Goal: Task Accomplishment & Management: Manage account settings

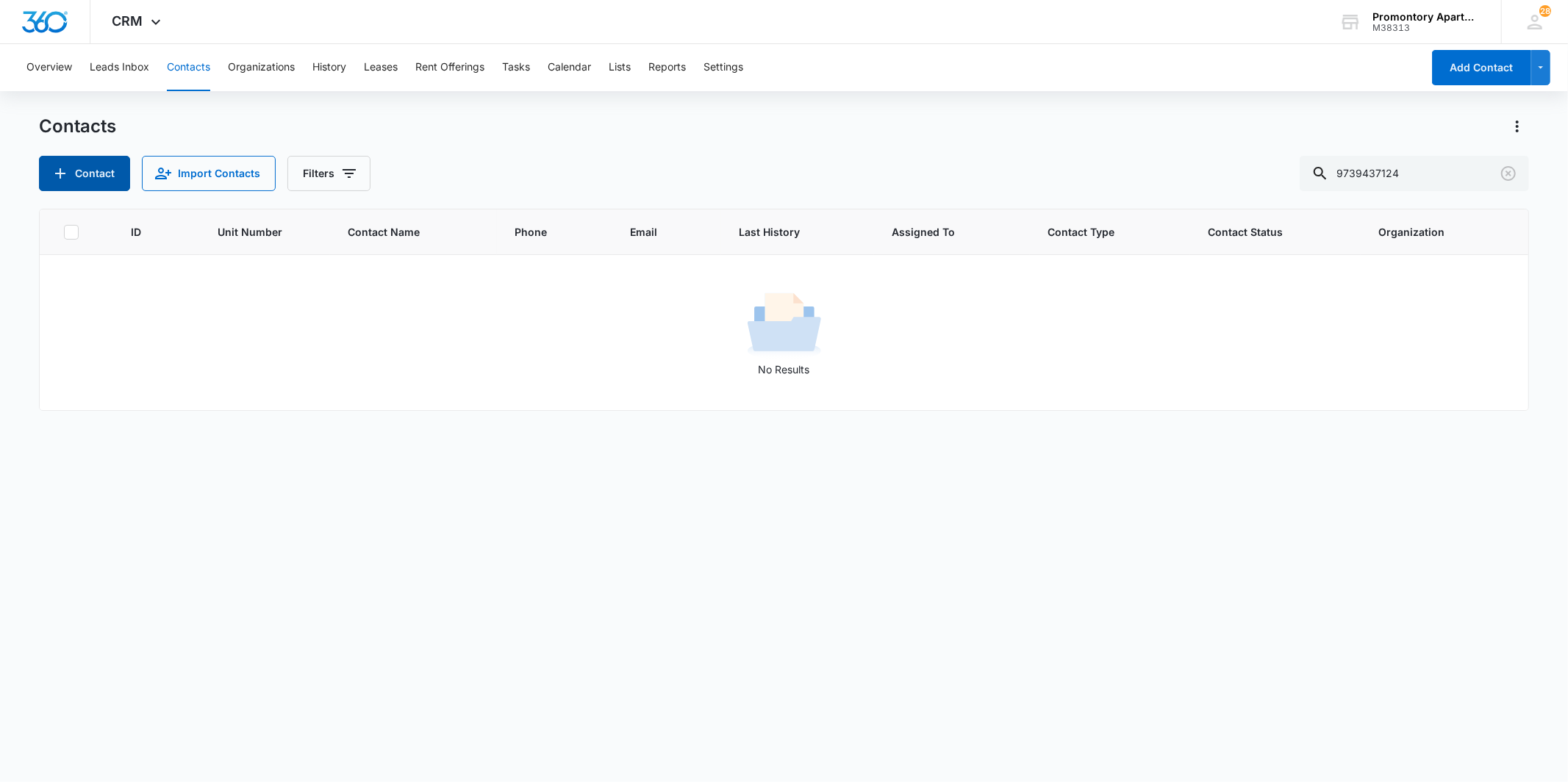
click at [82, 158] on button "Contact" at bounding box center [84, 173] width 91 height 35
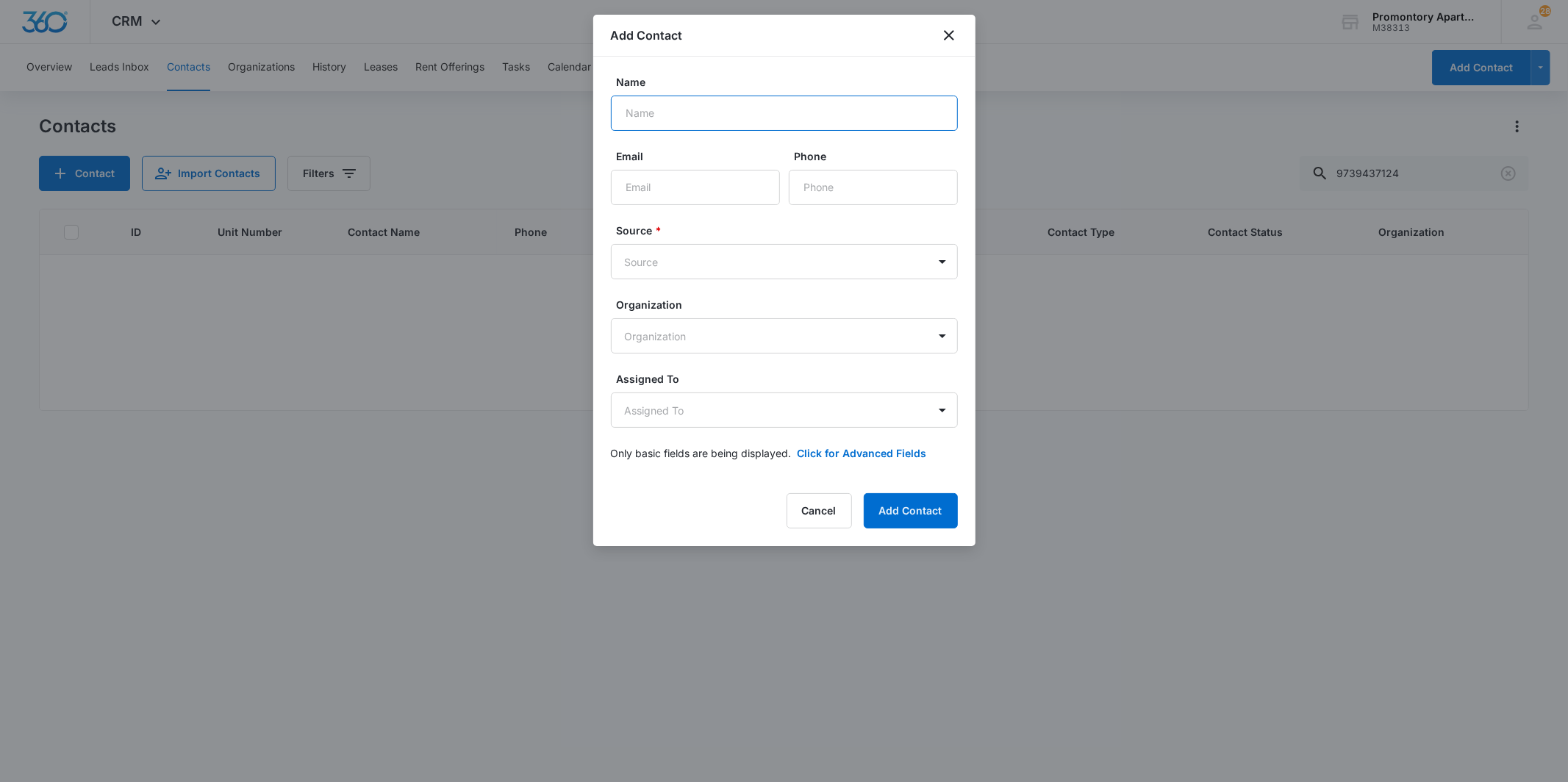
click at [724, 121] on input "Name" at bounding box center [784, 113] width 347 height 35
click at [726, 108] on input "[PERSON_NAME]" at bounding box center [784, 113] width 347 height 35
type input "[PERSON_NAME]"
type input "[PHONE_NUMBER]"
click at [680, 263] on body "CRM Apps Reputation Websites Forms CRM Email Social Content Files Brand Setting…" at bounding box center [784, 391] width 1568 height 782
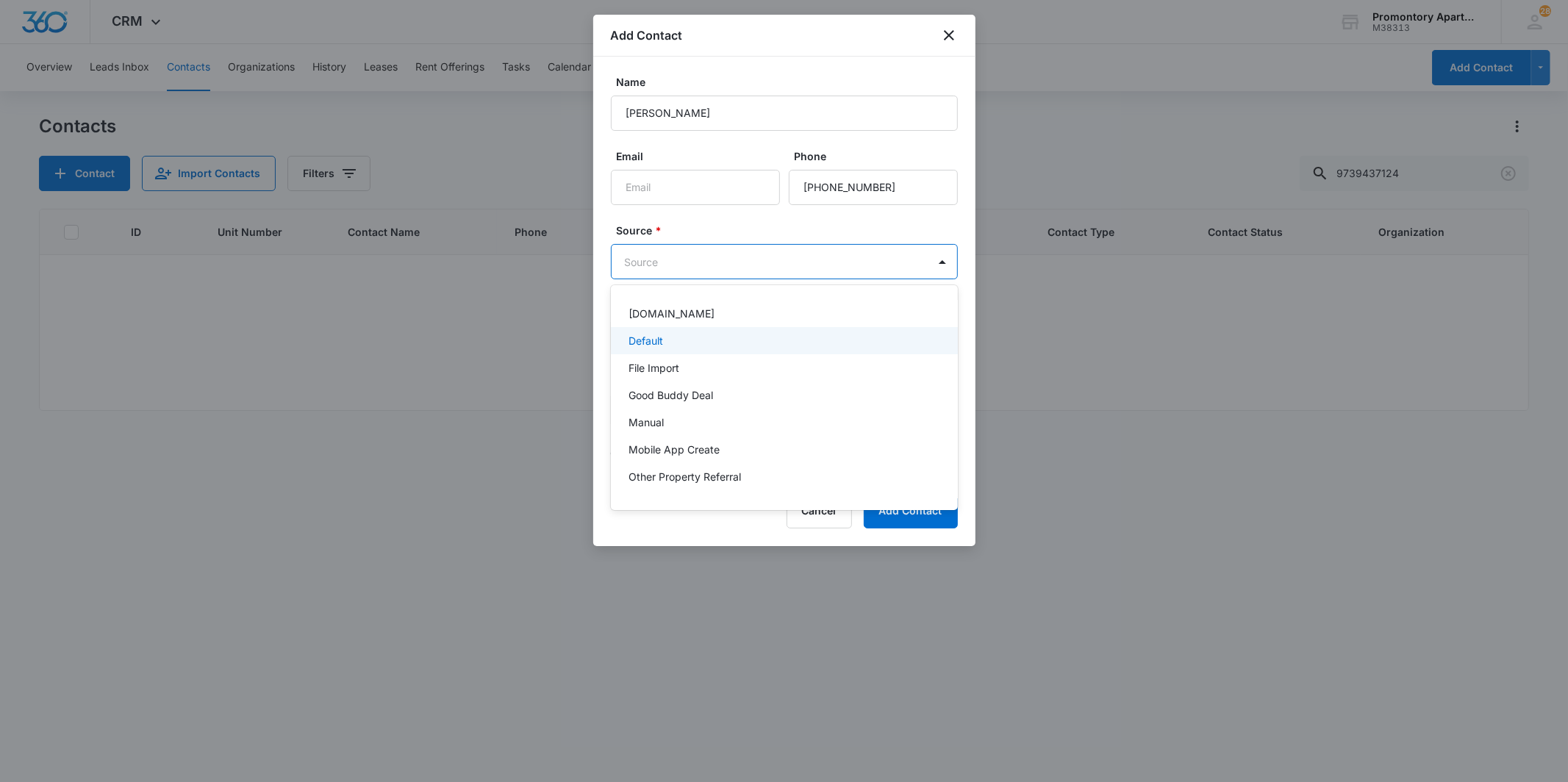
click at [690, 341] on div "Default" at bounding box center [783, 341] width 309 height 16
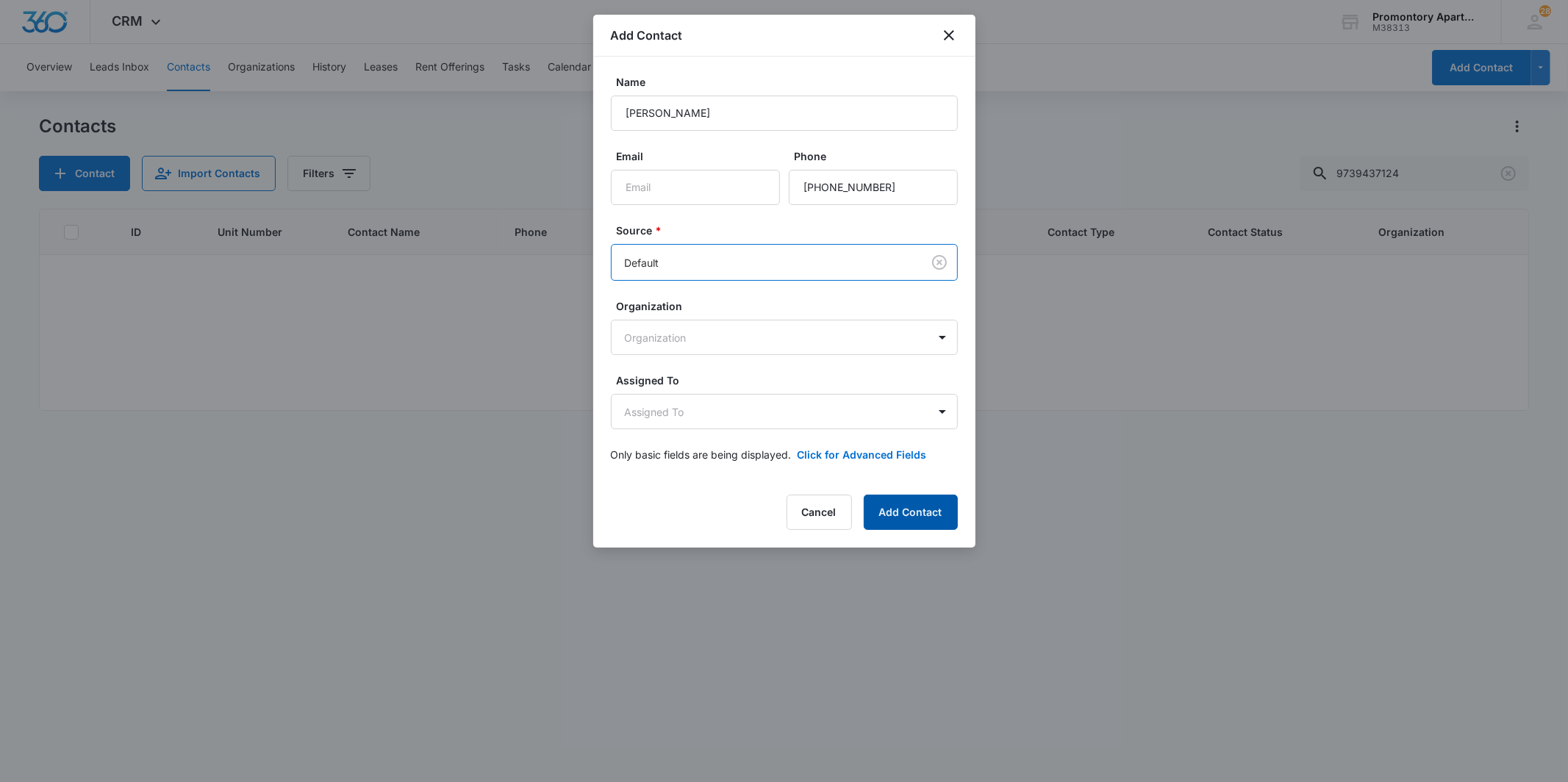
click at [897, 496] on button "Add Contact" at bounding box center [911, 512] width 94 height 35
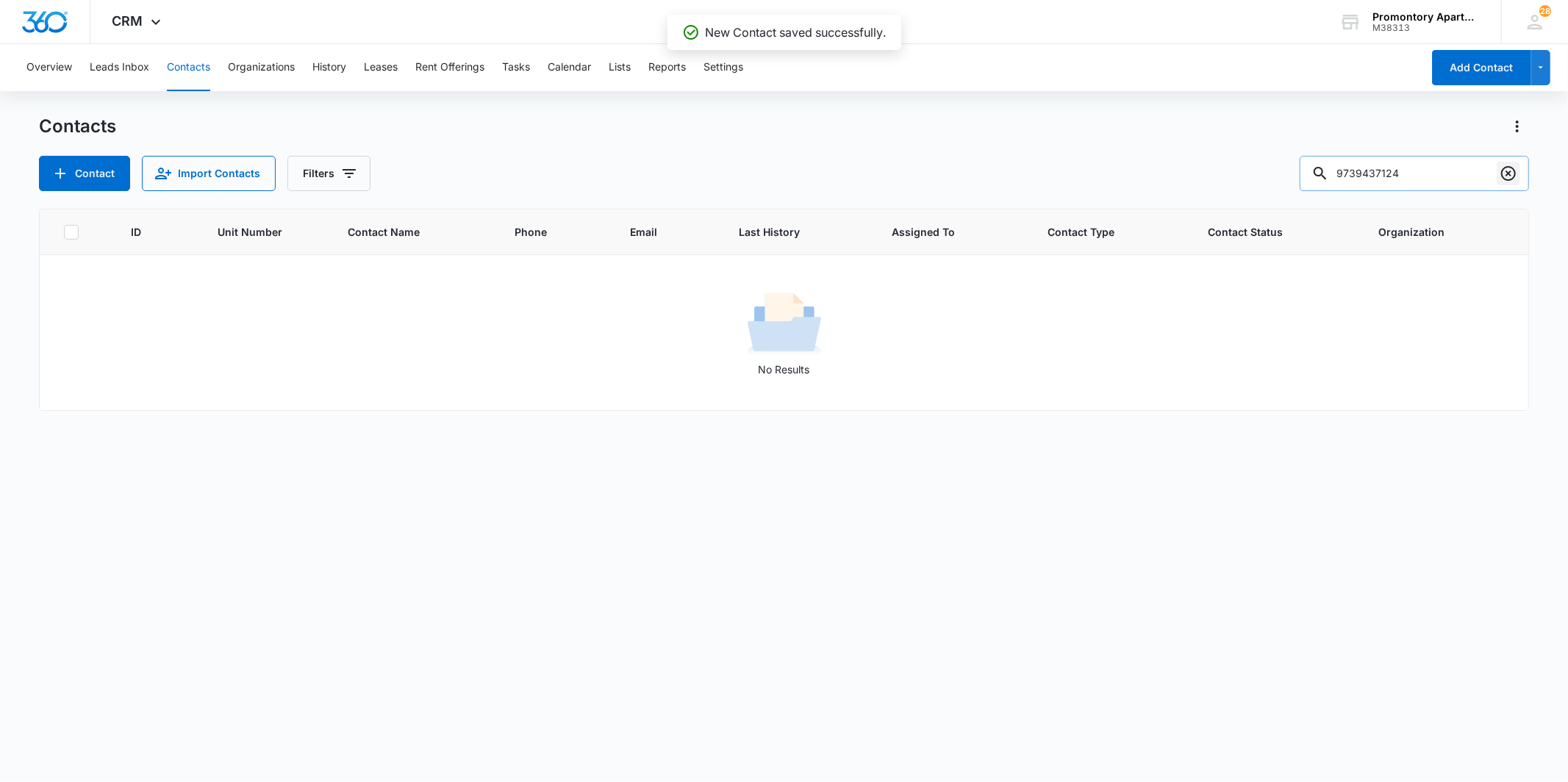
click at [1504, 175] on icon "Clear" at bounding box center [1508, 173] width 17 height 17
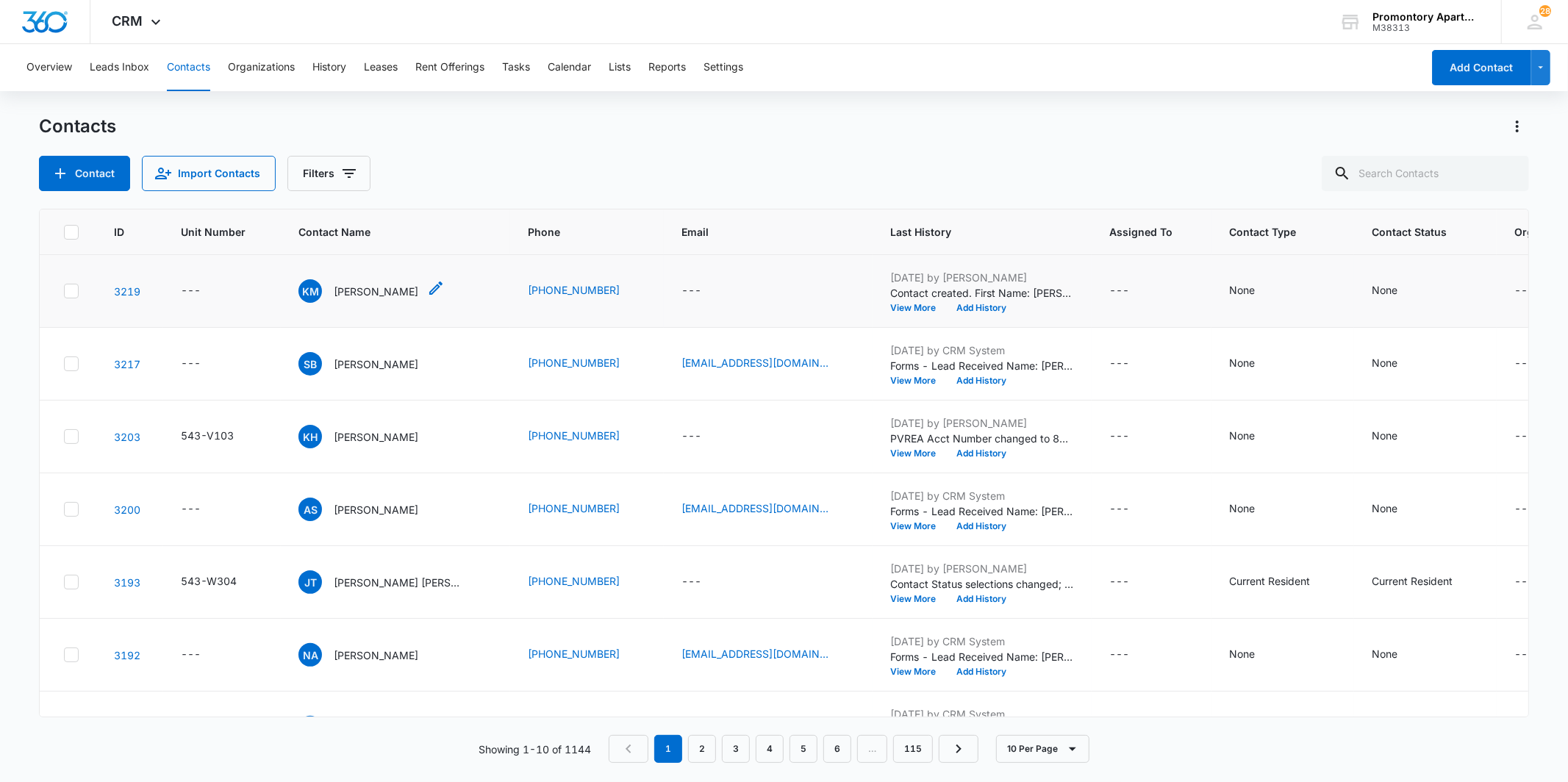
click at [311, 295] on span "KM" at bounding box center [311, 291] width 24 height 24
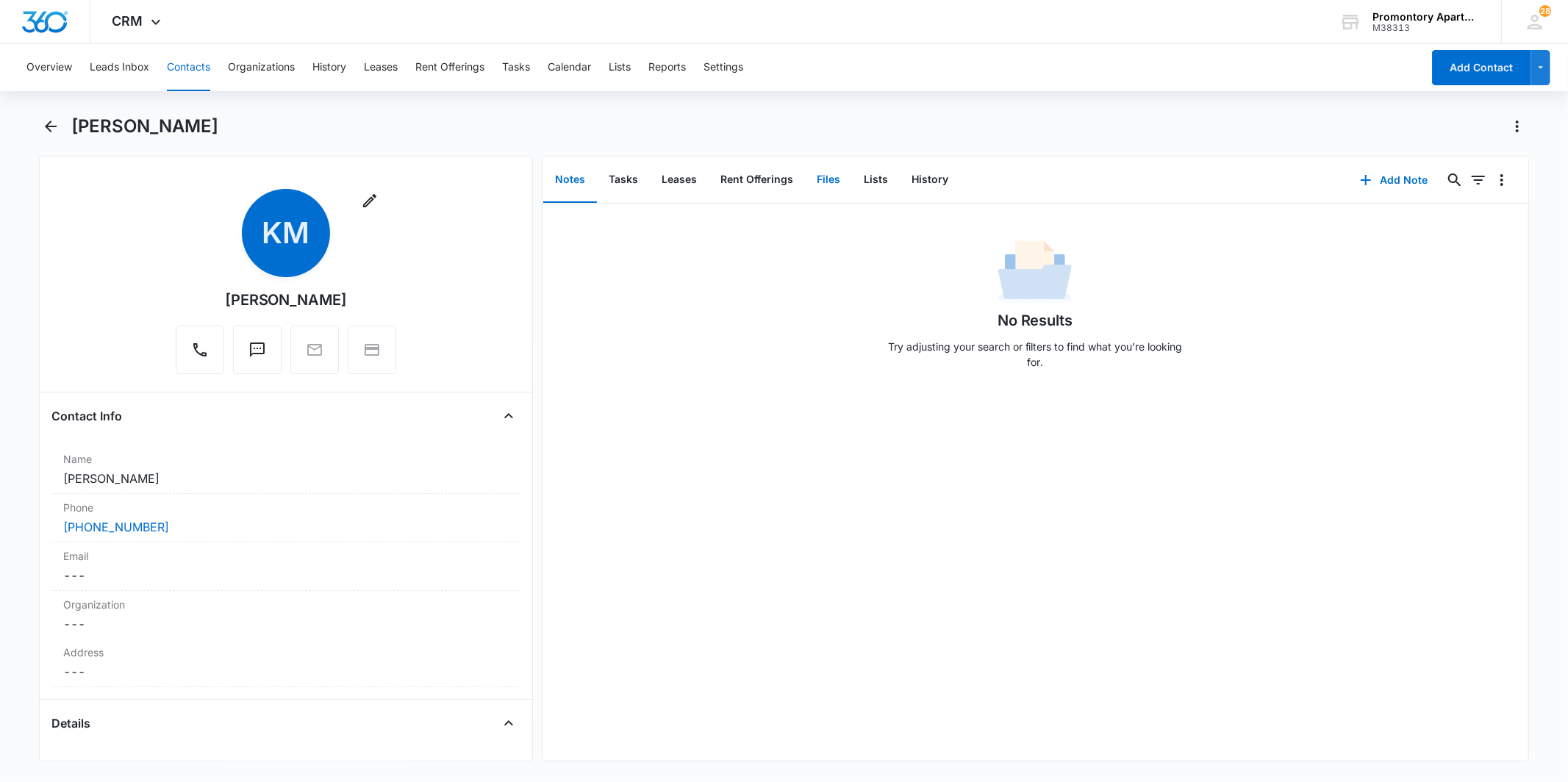
click at [823, 173] on button "Files" at bounding box center [829, 181] width 47 height 46
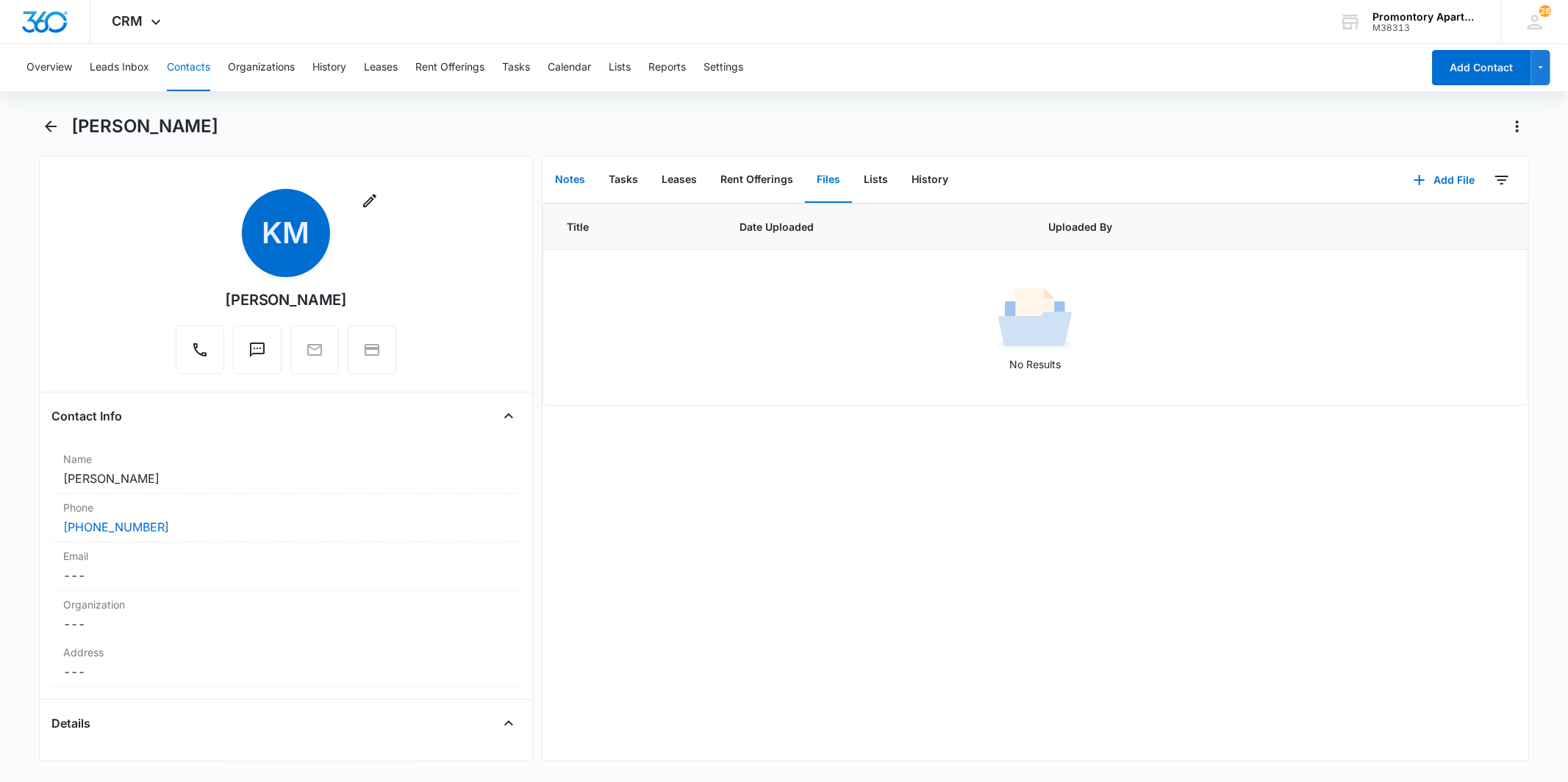
click at [569, 178] on button "Notes" at bounding box center [570, 181] width 54 height 46
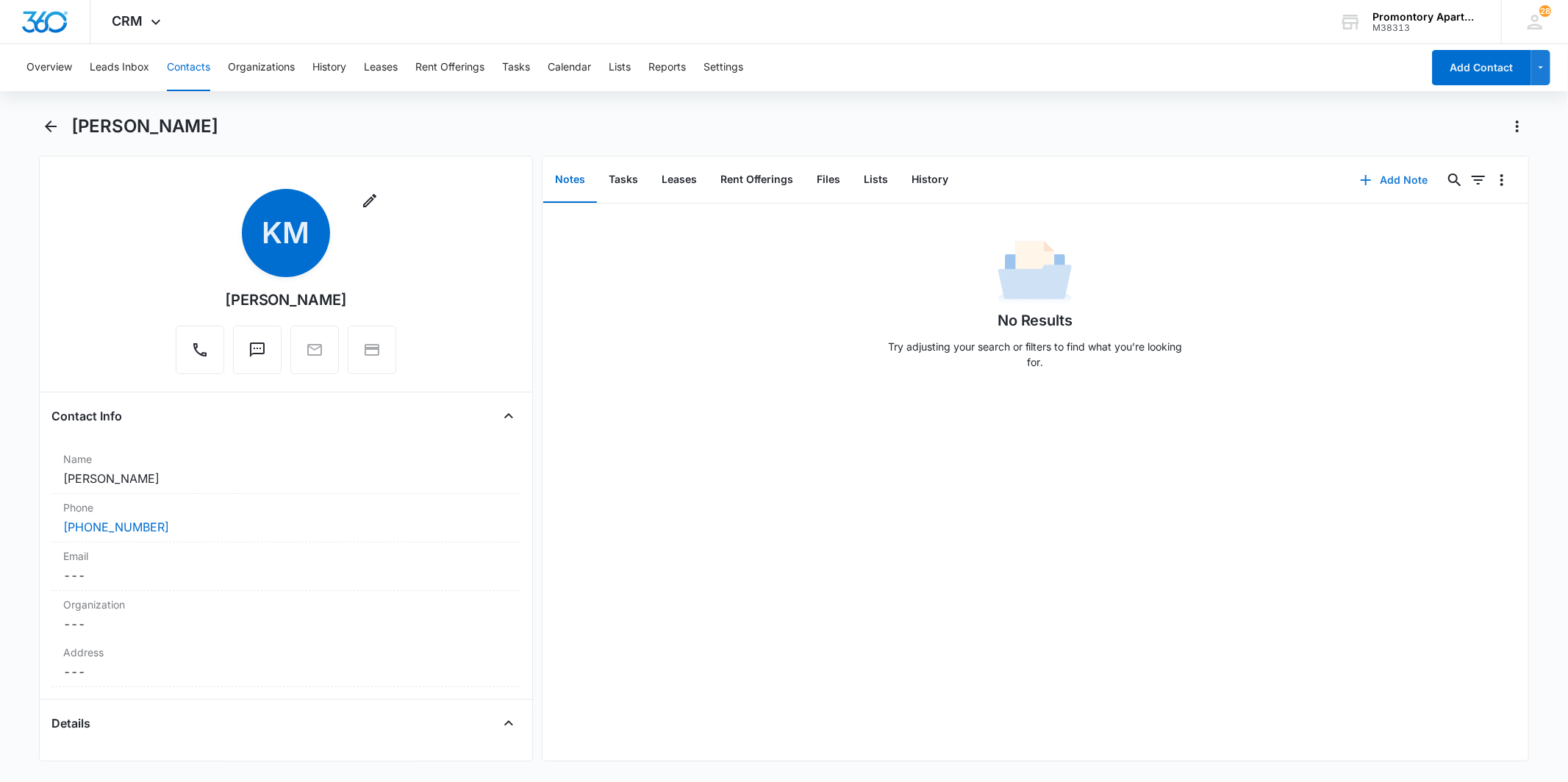
click at [1391, 180] on button "Add Note" at bounding box center [1395, 180] width 98 height 35
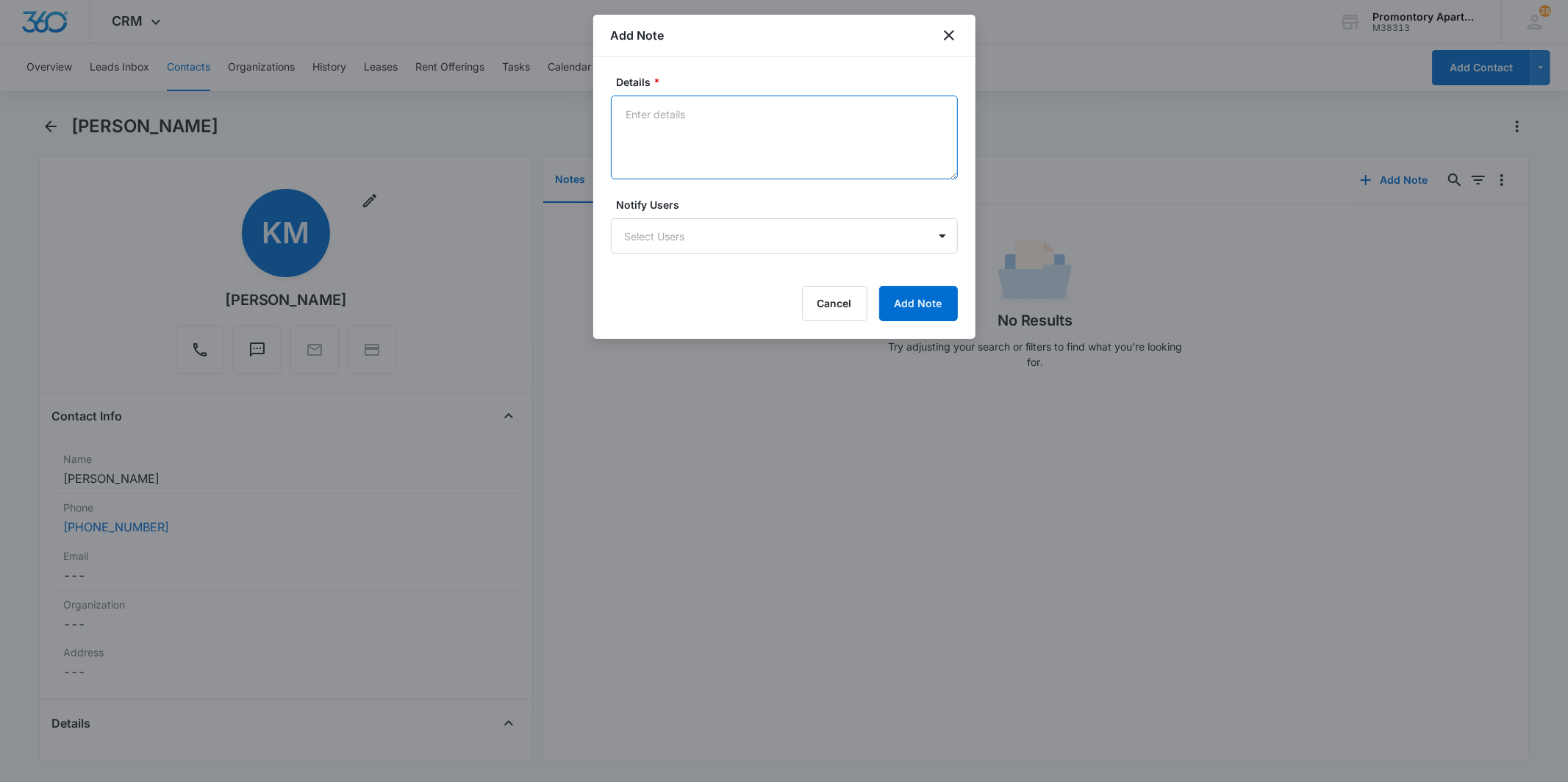
click at [712, 122] on textarea "Details *" at bounding box center [784, 137] width 347 height 84
click at [855, 121] on textarea "Looking for a [DATE] move in date 1 bedrom 3rd floor" at bounding box center [784, 137] width 347 height 84
click at [681, 140] on textarea "Looking for a [DATE] move in date- finishing a lease 1 bedroom 3rd floor" at bounding box center [784, 137] width 347 height 84
type textarea "Looking for a [DATE] move in date- finishing a lease 1 bedroom 3rd floor"
click at [822, 225] on body "CRM Apps Reputation Websites Forms CRM Email Social Content Files Brand Setting…" at bounding box center [784, 391] width 1568 height 782
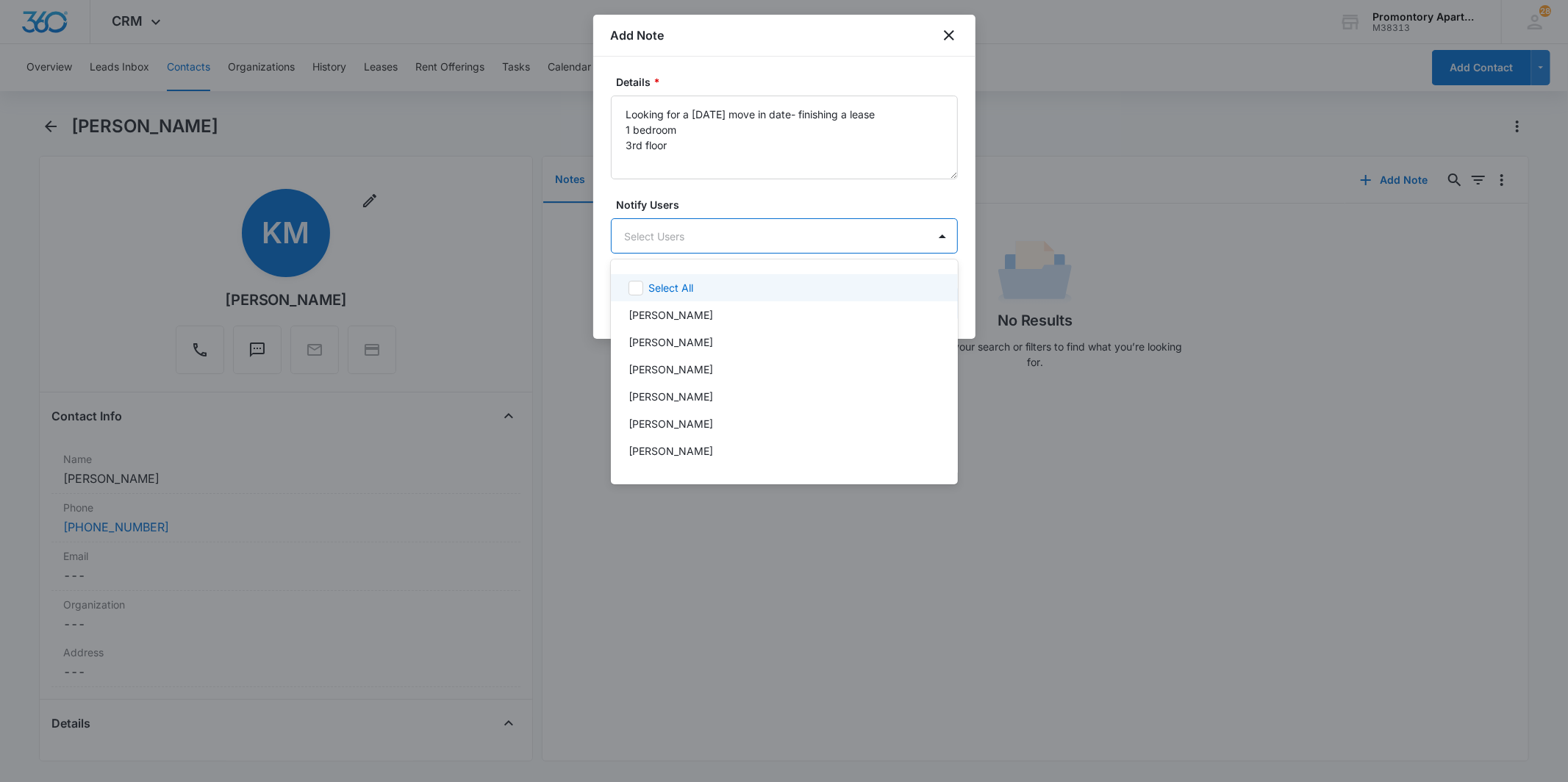
click at [787, 194] on div at bounding box center [784, 391] width 1568 height 782
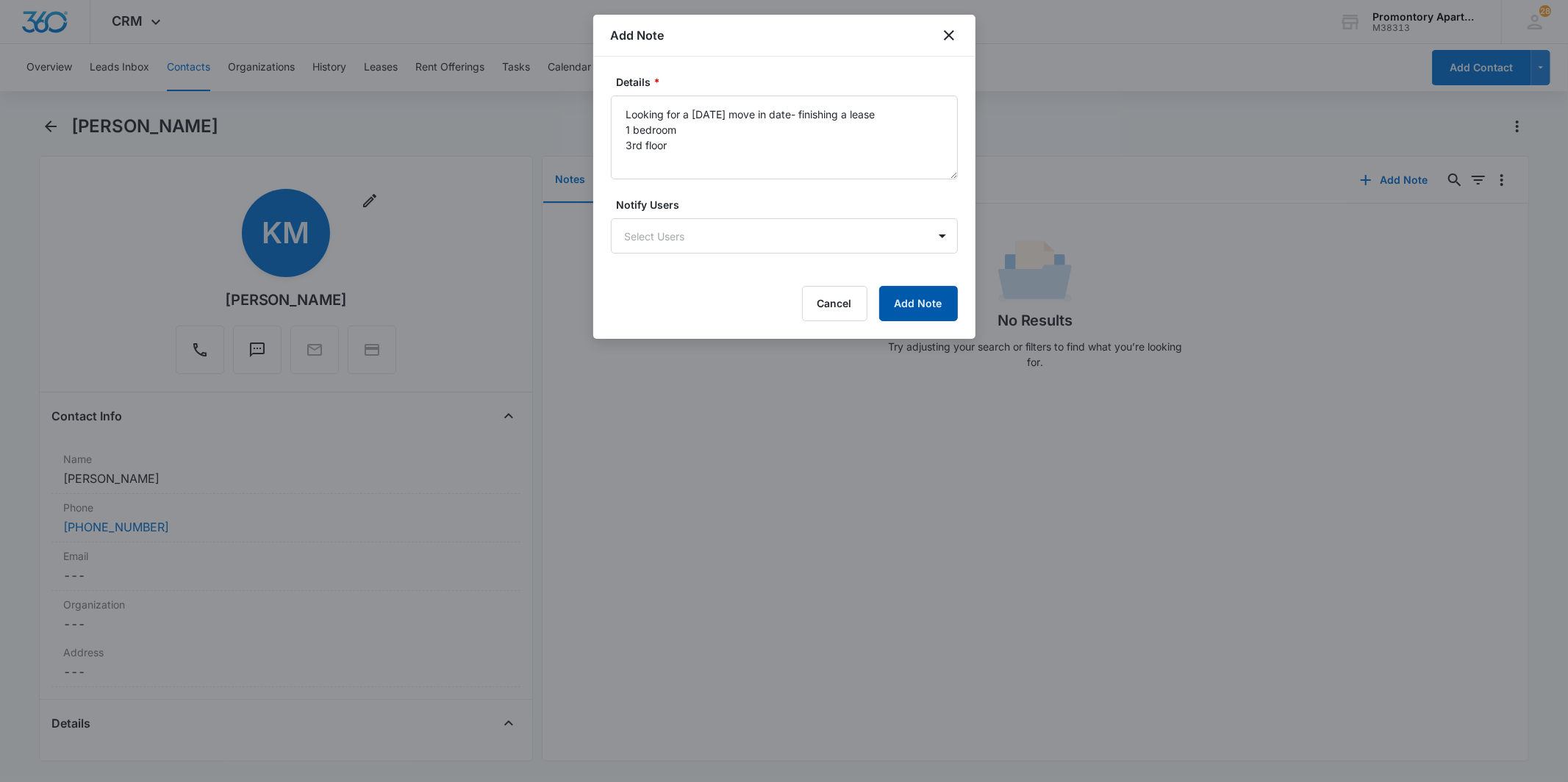
click at [921, 300] on button "Add Note" at bounding box center [918, 303] width 79 height 35
